Goal: Navigation & Orientation: Find specific page/section

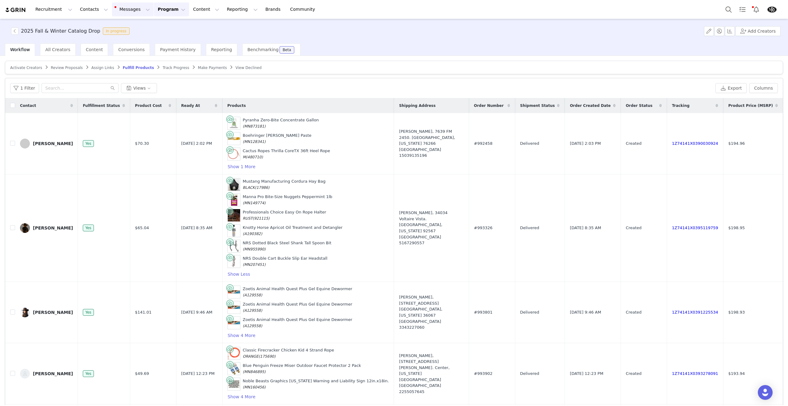
click at [117, 12] on button "Messages Messages" at bounding box center [133, 9] width 42 height 14
click at [122, 32] on link "Dashboard" at bounding box center [129, 27] width 49 height 11
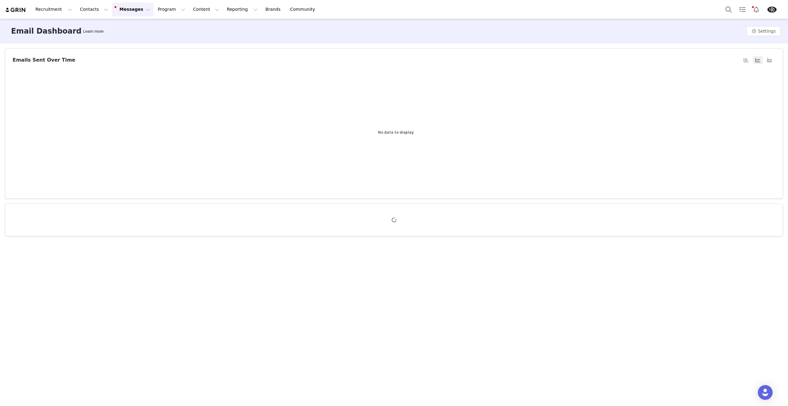
click at [122, 14] on button "Messages Messages" at bounding box center [133, 9] width 42 height 14
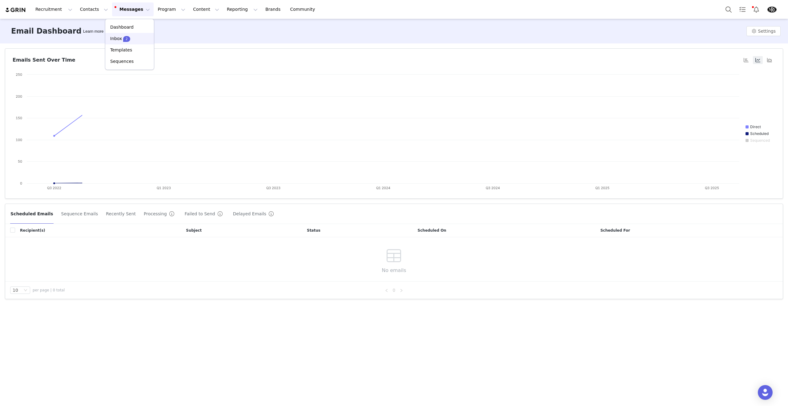
click at [129, 37] on div "Inbox 2" at bounding box center [129, 38] width 41 height 6
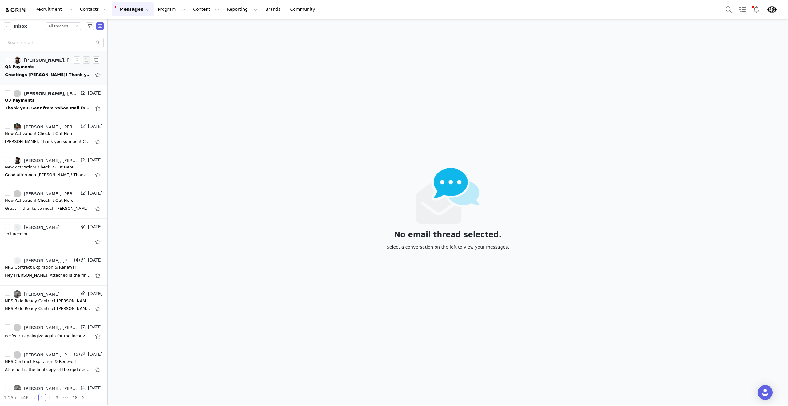
click at [49, 72] on div "Greetings [PERSON_NAME]! Thank you so much! I appreciate you! [PERSON_NAME]® AC…" at bounding box center [48, 75] width 86 height 6
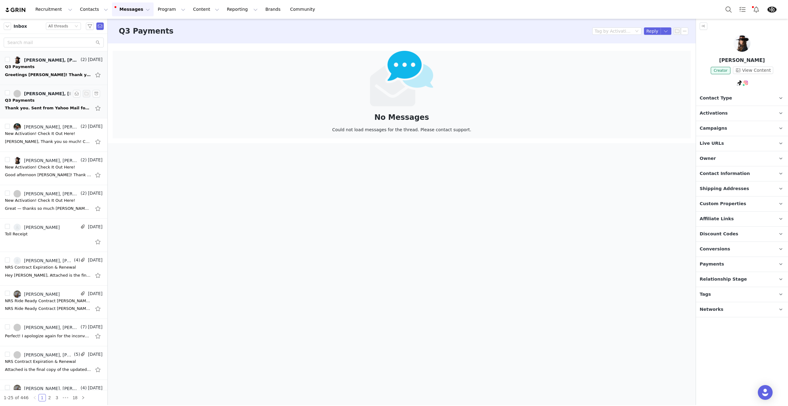
click at [40, 106] on div "Thank you. Sent from Yahoo Mail for iPhone [DATE][DATE] 11:54 AM, [PERSON_NAME]…" at bounding box center [48, 108] width 86 height 6
click at [42, 76] on div "Greetings [PERSON_NAME]! Thank you so much! I appreciate you! [PERSON_NAME]® AC…" at bounding box center [48, 75] width 86 height 6
click at [76, 61] on button "button" at bounding box center [76, 59] width 7 height 7
click at [76, 93] on button "button" at bounding box center [76, 93] width 7 height 7
click at [49, 139] on div "[PERSON_NAME], Thank you so much! Can’t wait to do this one! [PERSON_NAME] On […" at bounding box center [48, 142] width 86 height 6
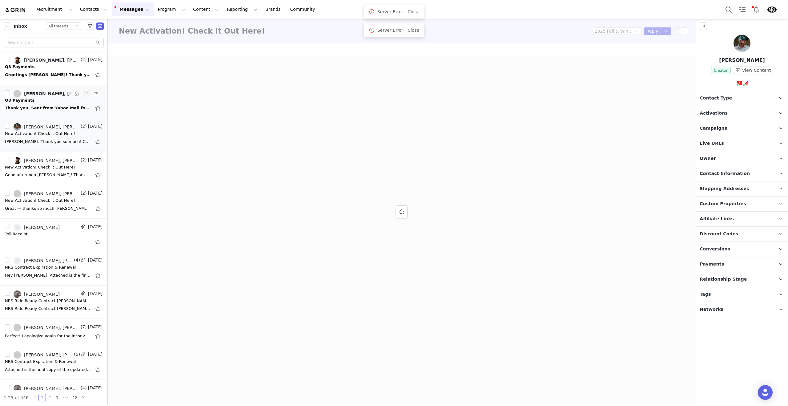
click at [45, 103] on div "Thank you. Sent from Yahoo Mail for iPhone [DATE][DATE] 11:54 AM, [PERSON_NAME]…" at bounding box center [54, 108] width 98 height 10
click at [48, 66] on div "Q3 Payments" at bounding box center [54, 67] width 98 height 6
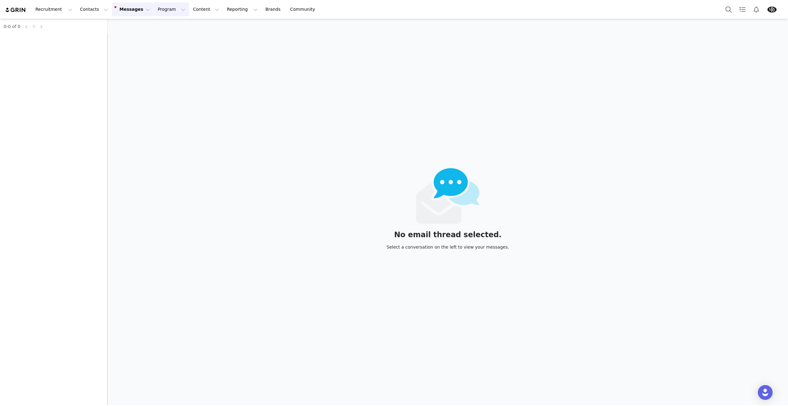
click at [161, 10] on button "Program Program" at bounding box center [171, 9] width 35 height 14
click at [276, 109] on div "No email thread selected. Select a conversation on the left to view your messag…" at bounding box center [448, 212] width 680 height 386
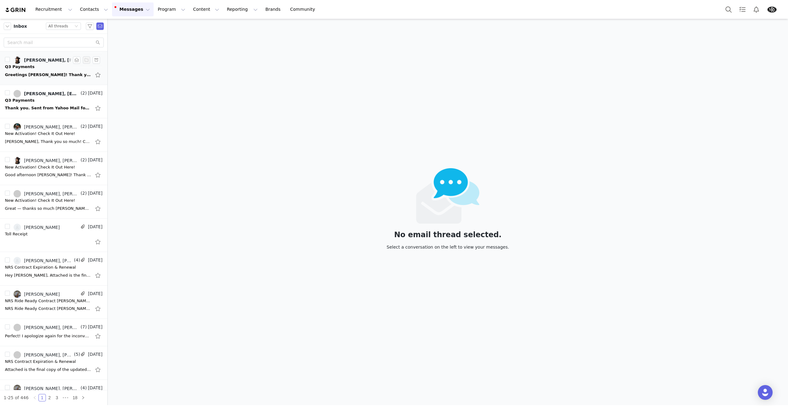
click at [54, 66] on div "Q3 Payments" at bounding box center [54, 67] width 98 height 6
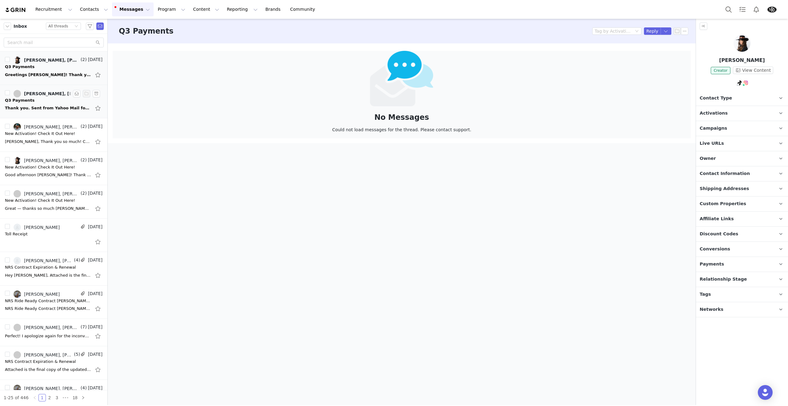
click at [54, 103] on div "Thank you. Sent from Yahoo Mail for iPhone [DATE][DATE] 11:54 AM, [PERSON_NAME]…" at bounding box center [54, 108] width 98 height 10
click at [154, 10] on button "Program Program" at bounding box center [171, 9] width 35 height 14
click at [93, 11] on button "Contacts Contacts" at bounding box center [93, 9] width 35 height 14
click at [99, 25] on div "Creators" at bounding box center [96, 27] width 41 height 6
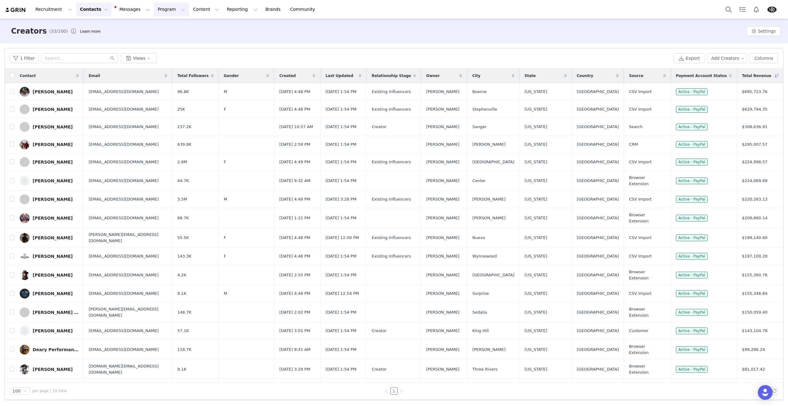
click at [163, 4] on button "Program Program" at bounding box center [171, 9] width 35 height 14
click at [171, 27] on p "Activations" at bounding box center [161, 27] width 24 height 6
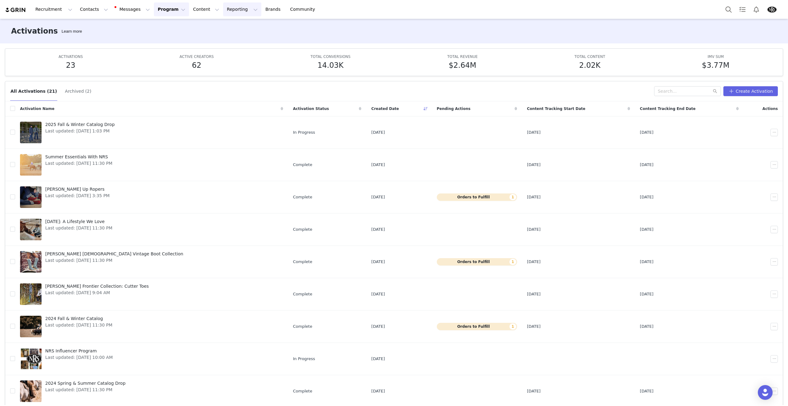
click at [228, 12] on button "Reporting Reporting" at bounding box center [242, 9] width 38 height 14
click at [221, 25] on p "Dashboard" at bounding box center [224, 27] width 23 height 6
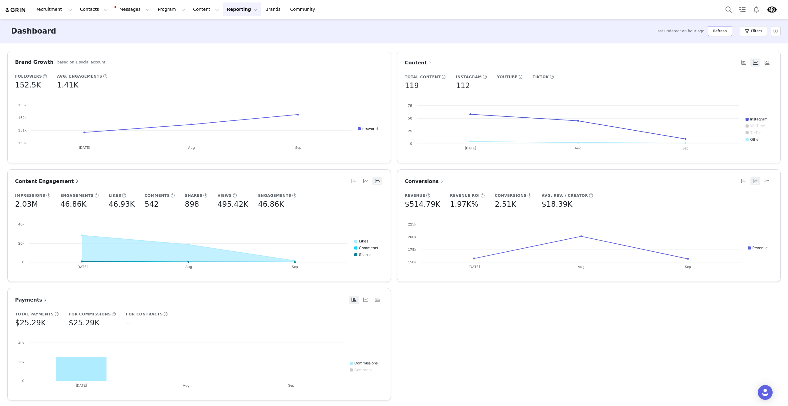
click at [722, 31] on button "Refresh" at bounding box center [720, 31] width 24 height 10
